Goal: Information Seeking & Learning: Learn about a topic

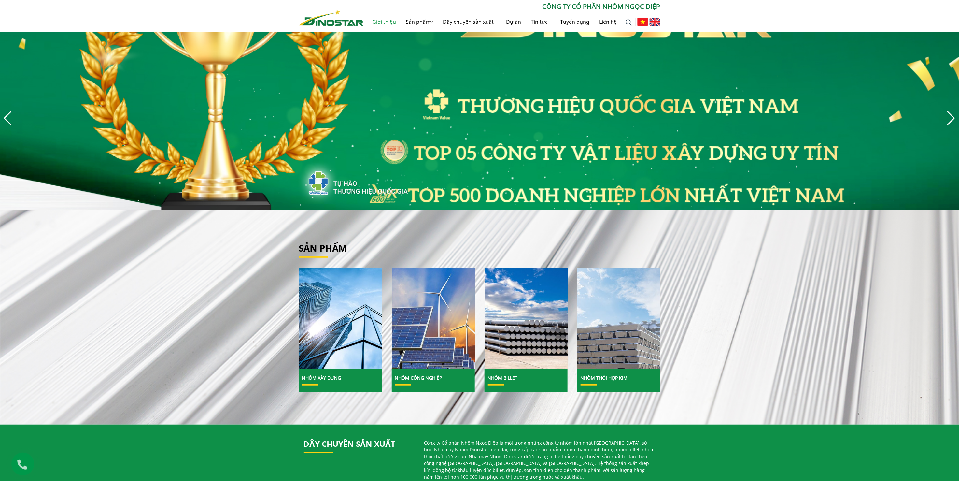
click at [380, 21] on link "Giới thiệu" at bounding box center [385, 21] width 34 height 21
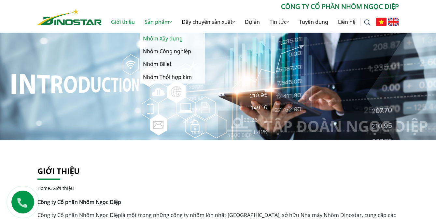
click at [168, 38] on link "Nhôm Xây dựng" at bounding box center [172, 38] width 65 height 13
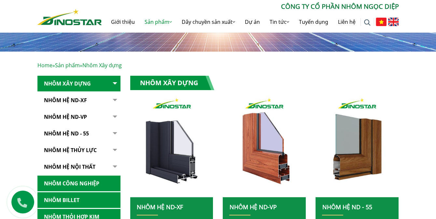
scroll to position [118, 0]
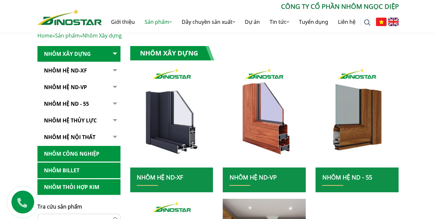
click at [115, 70] on button "button" at bounding box center [113, 71] width 13 height 16
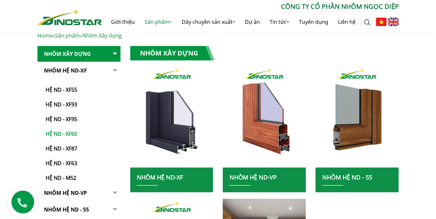
click at [69, 134] on link "Hệ ND - XF65" at bounding box center [81, 130] width 80 height 15
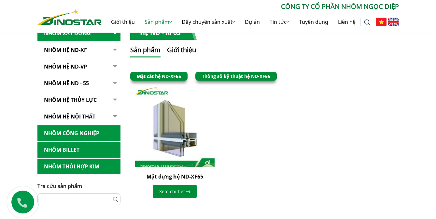
scroll to position [148, 0]
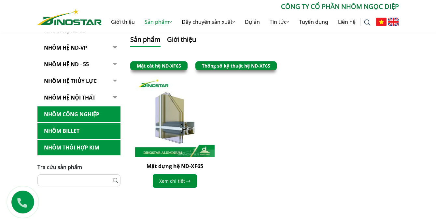
click at [246, 67] on link "Thông số kỹ thuật hệ ND-XF65" at bounding box center [236, 66] width 68 height 6
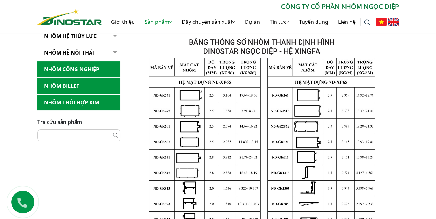
scroll to position [59, 0]
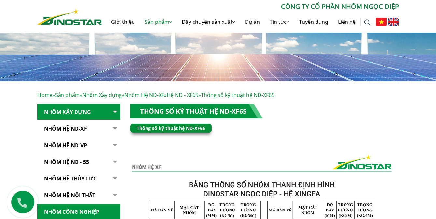
click at [22, 200] on icon at bounding box center [22, 201] width 16 height 14
click at [238, 125] on div "Thông số kỹ thuật hệ ND-XF65" at bounding box center [264, 130] width 269 height 15
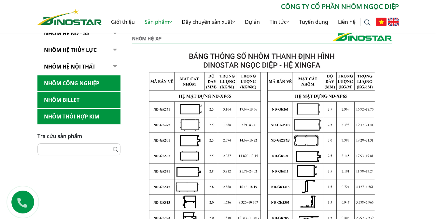
scroll to position [237, 0]
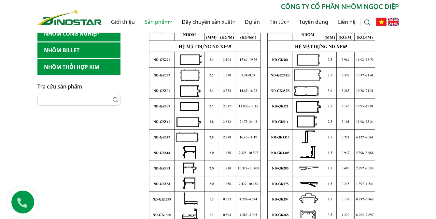
click at [241, 8] on p "CÔNG TY CỔ PHẦN NHÔM NGỌC DIỆP" at bounding box center [250, 7] width 297 height 10
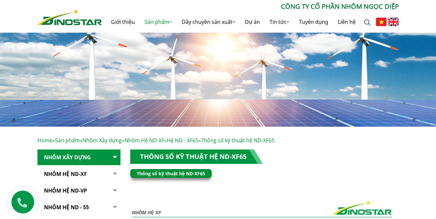
scroll to position [0, 0]
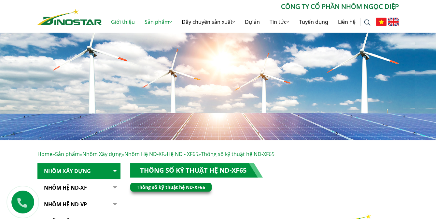
click at [117, 21] on link "Giới thiệu" at bounding box center [123, 21] width 34 height 21
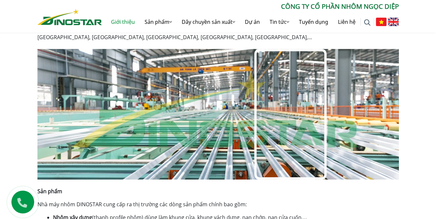
scroll to position [282, 0]
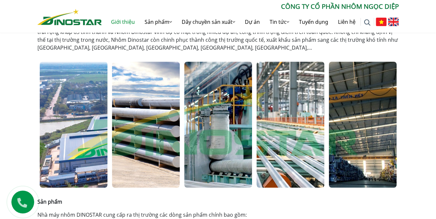
click at [124, 22] on link "Giới thiệu" at bounding box center [123, 21] width 34 height 21
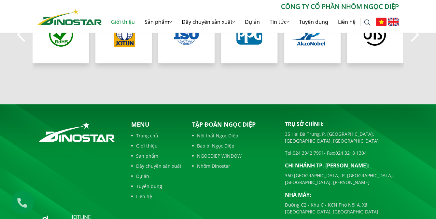
scroll to position [696, 0]
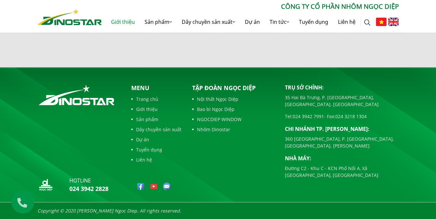
click at [167, 186] on img at bounding box center [167, 186] width 8 height 8
